Goal: Task Accomplishment & Management: Use online tool/utility

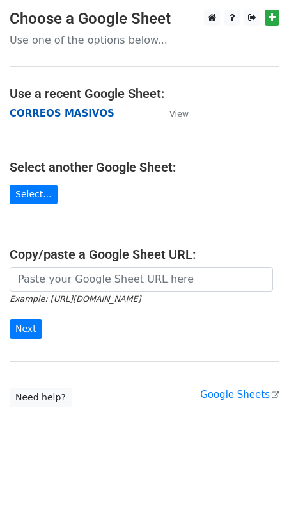
click at [42, 117] on strong "CORREOS MASIVOS" at bounding box center [62, 114] width 105 height 12
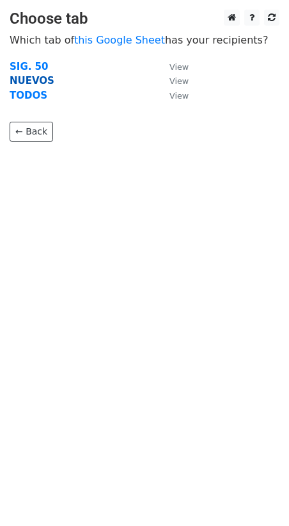
click at [32, 81] on strong "NUEVOS" at bounding box center [32, 81] width 45 height 12
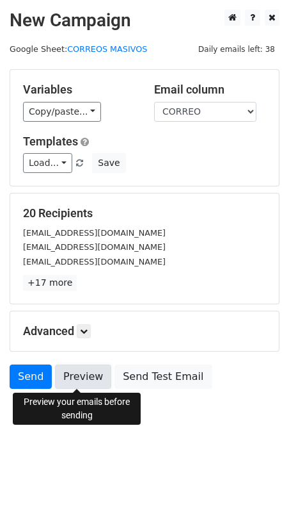
click at [84, 380] on link "Preview" at bounding box center [83, 376] width 56 height 24
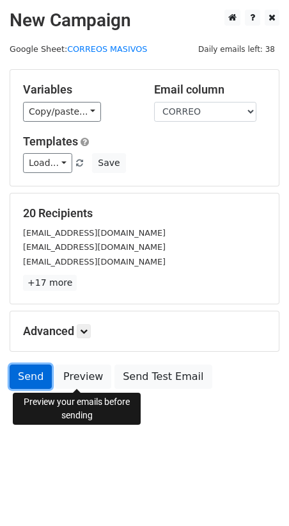
click at [32, 378] on link "Send" at bounding box center [31, 376] width 42 height 24
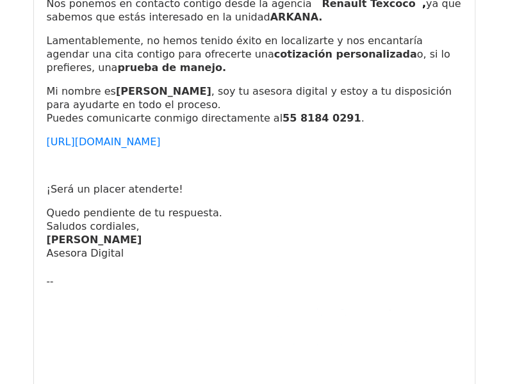
scroll to position [1217, 0]
